Goal: Use online tool/utility: Utilize a website feature to perform a specific function

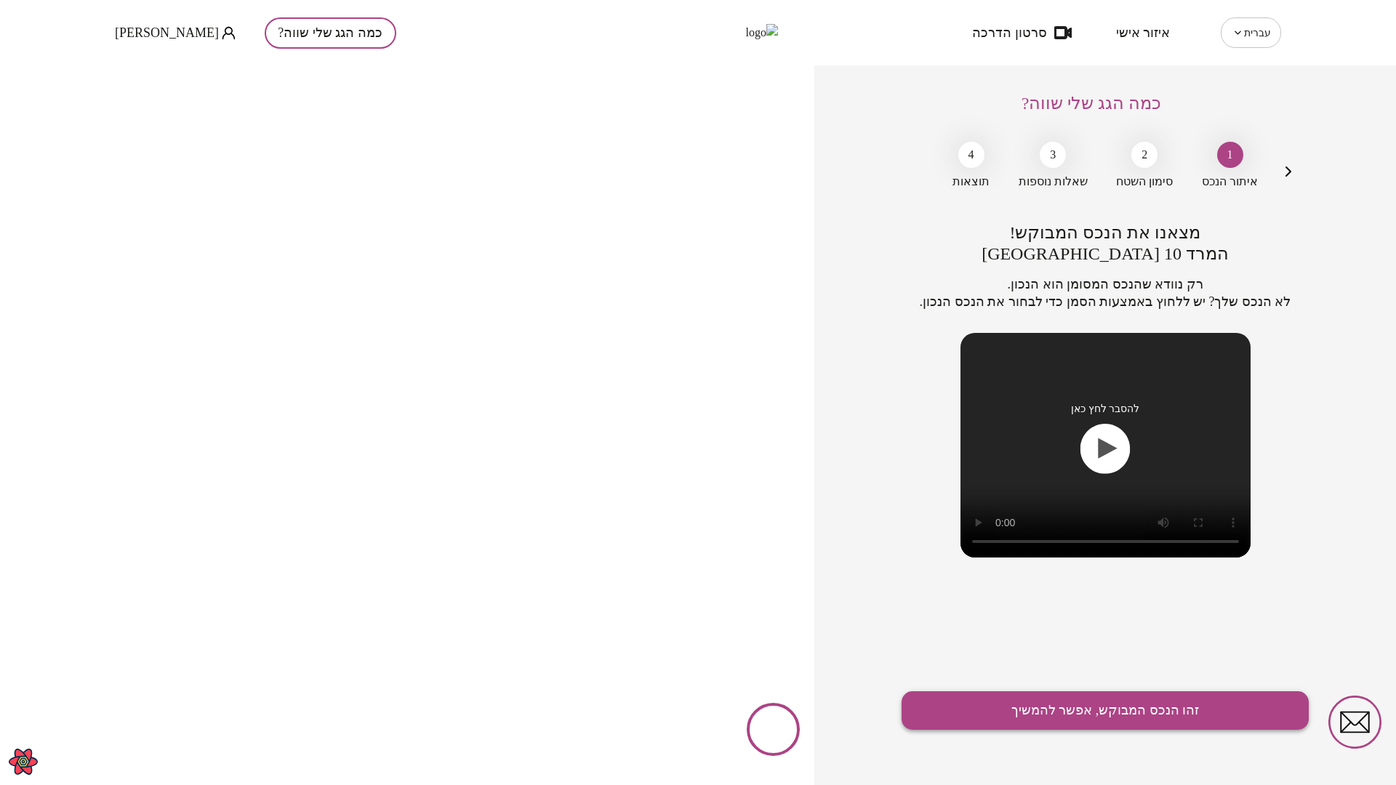
click at [1129, 702] on button "זהו הנכס המבוקש, אפשר להמשיך" at bounding box center [1105, 711] width 407 height 39
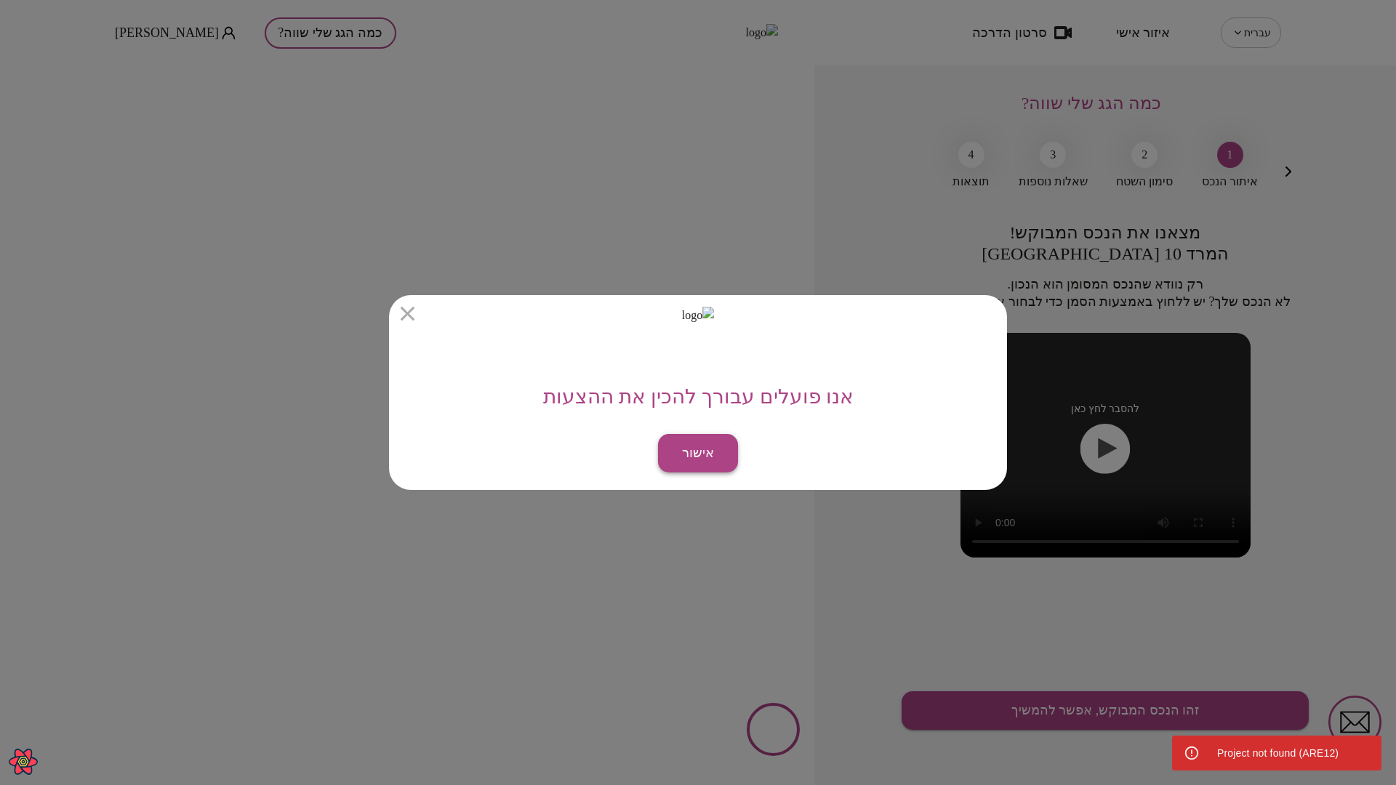
click at [696, 443] on button "אישור" at bounding box center [698, 453] width 80 height 39
click at [407, 311] on icon "button" at bounding box center [408, 314] width 14 height 14
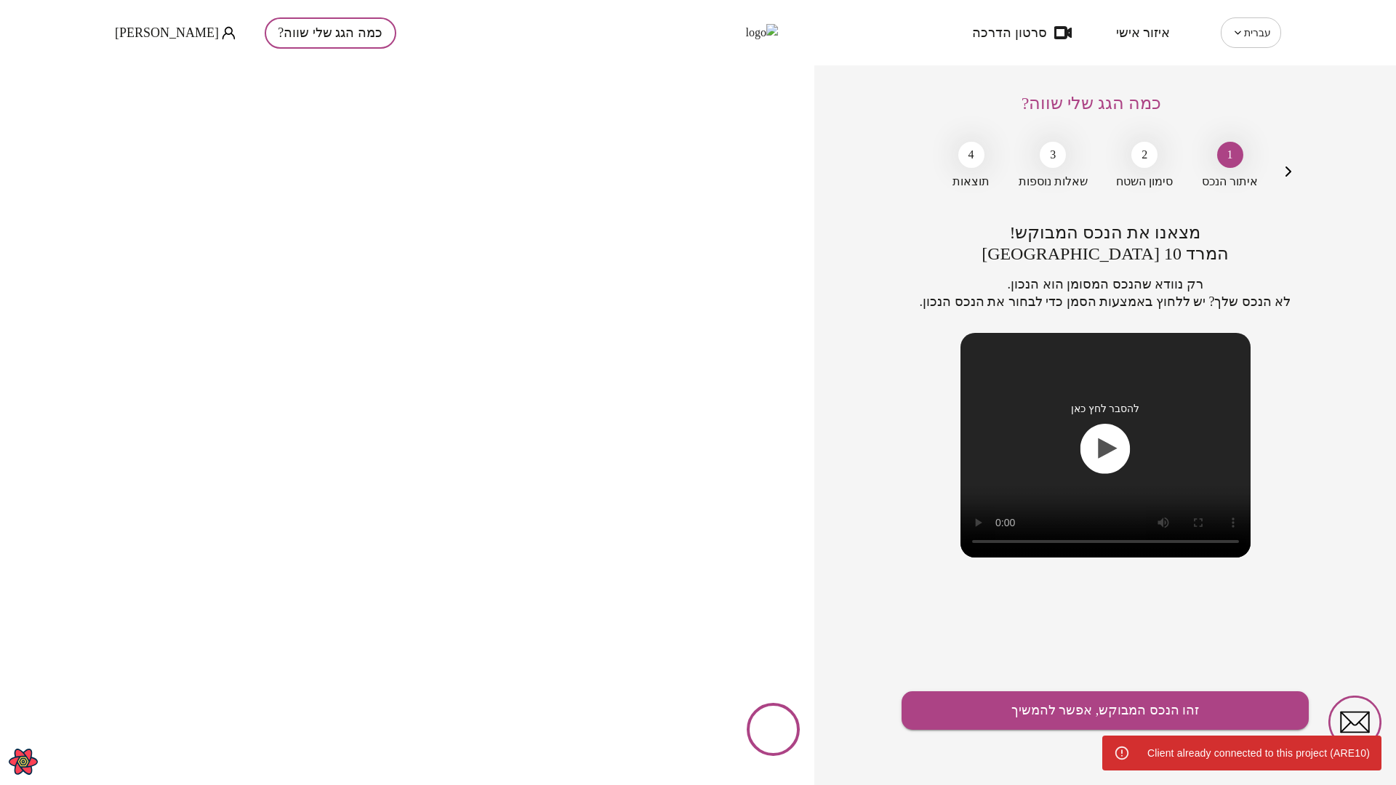
click at [1009, 625] on div "מצאנו את הנכס המבוקש! המרד 10 באר שבע רק נוודא שהנכס המסומן הוא הנכון. לא הנכס …" at bounding box center [1105, 504] width 407 height 563
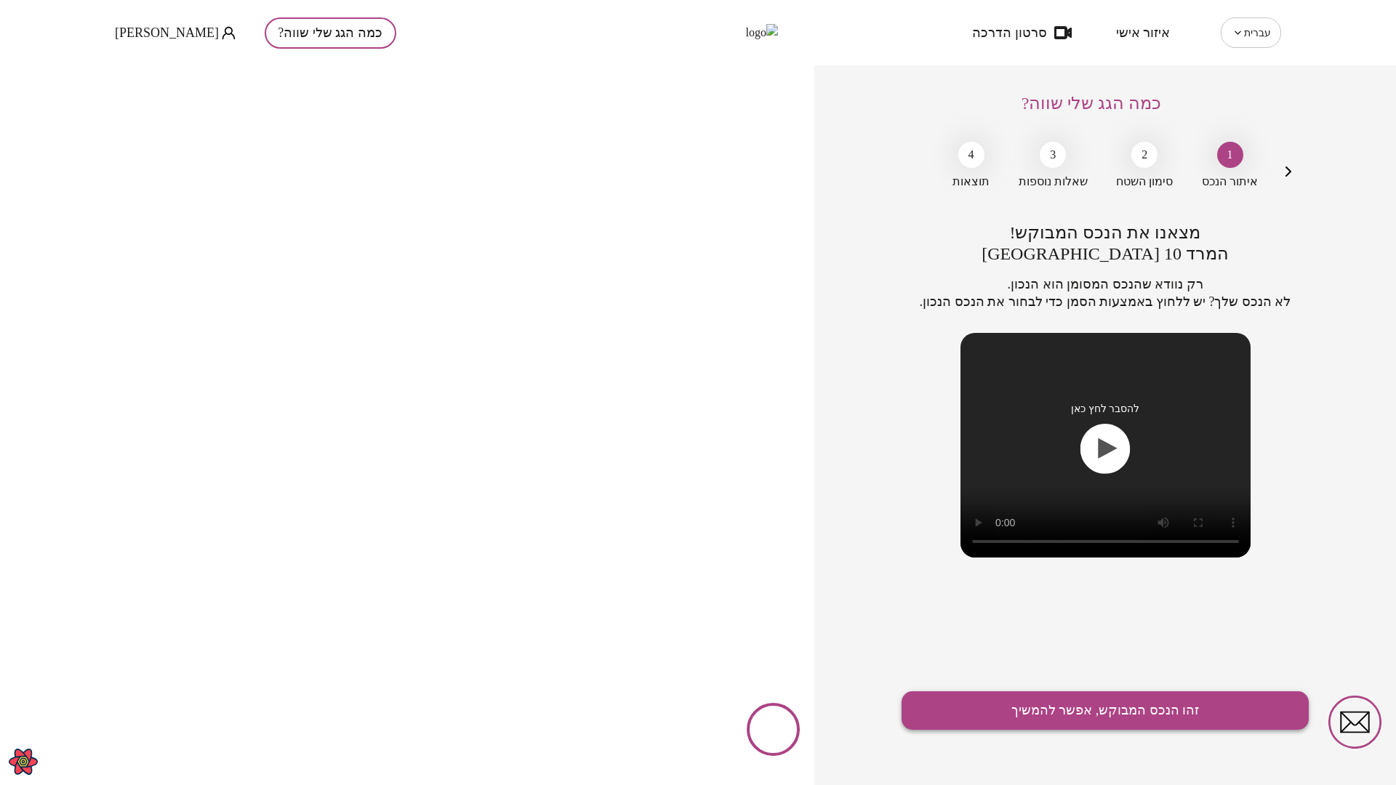
click at [1057, 704] on button "זהו הנכס המבוקש, אפשר להמשיך" at bounding box center [1105, 711] width 407 height 39
